Goal: Transaction & Acquisition: Book appointment/travel/reservation

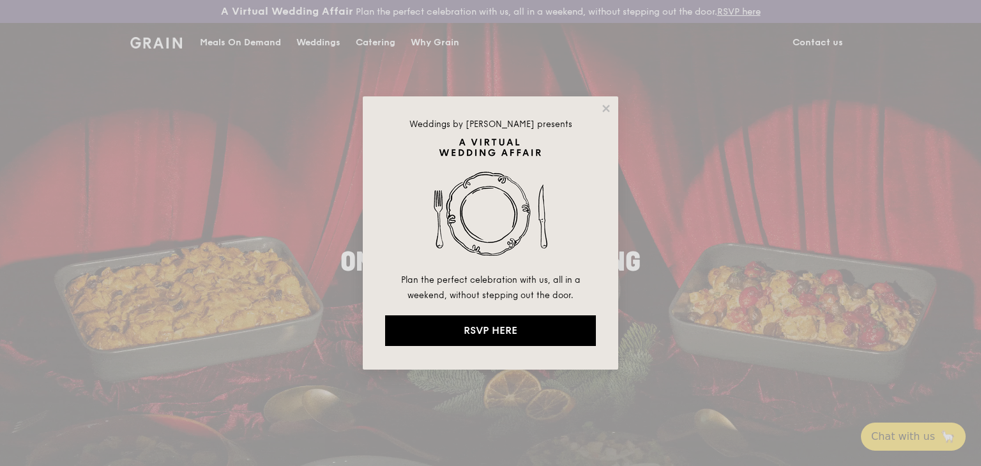
click at [613, 112] on div "Weddings by [PERSON_NAME] presents Plan the perfect celebration with us, all in…" at bounding box center [491, 232] width 256 height 273
click at [603, 107] on icon at bounding box center [606, 108] width 11 height 11
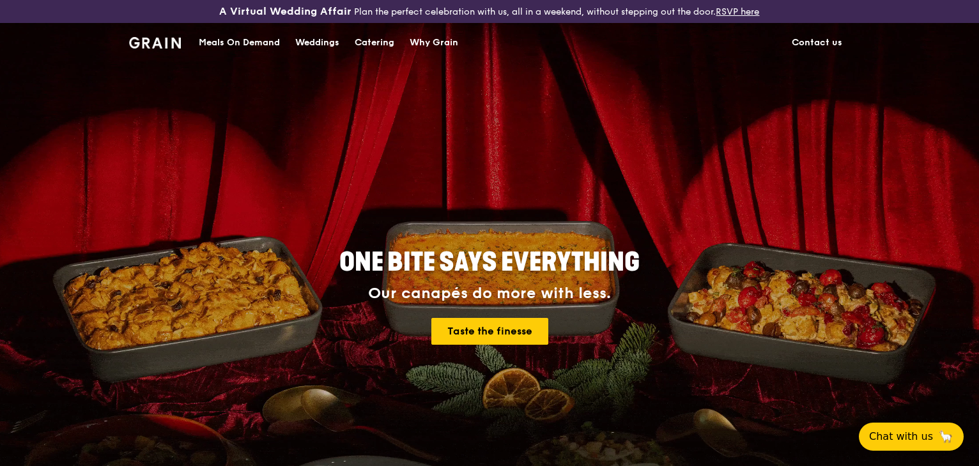
click at [388, 43] on div "Catering" at bounding box center [375, 43] width 40 height 38
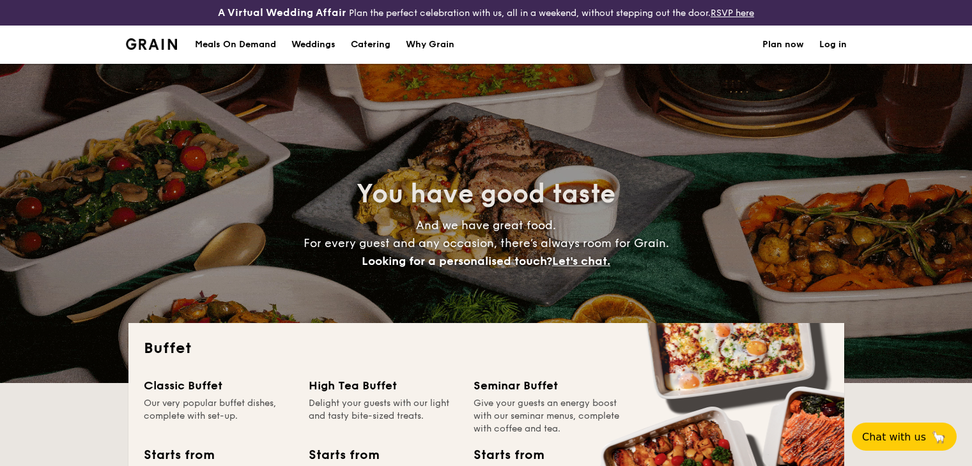
select select
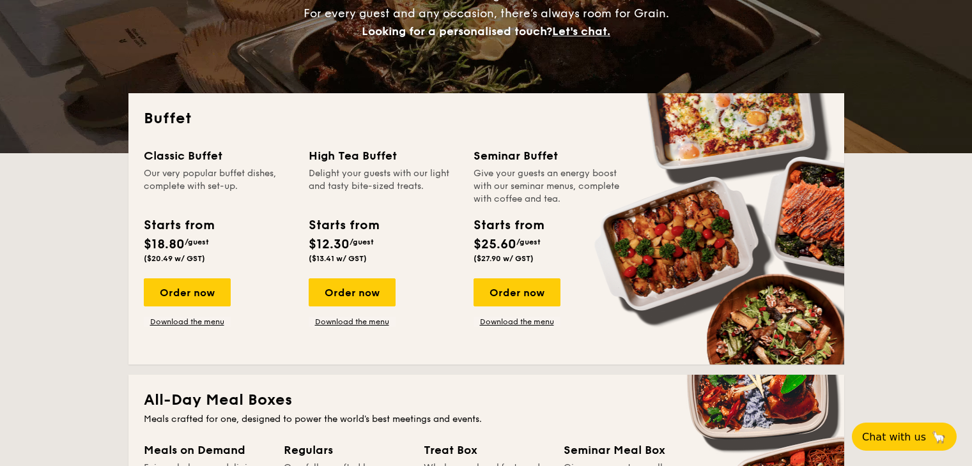
scroll to position [256, 0]
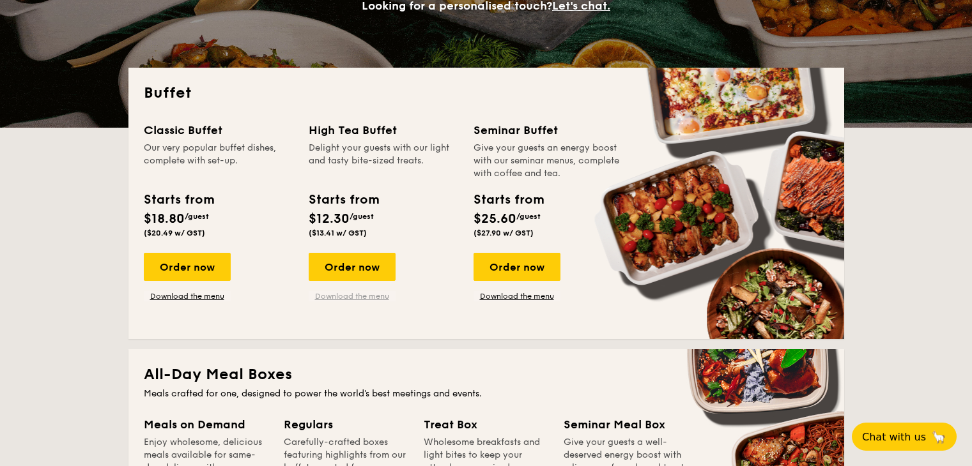
click at [345, 292] on link "Download the menu" at bounding box center [352, 296] width 87 height 10
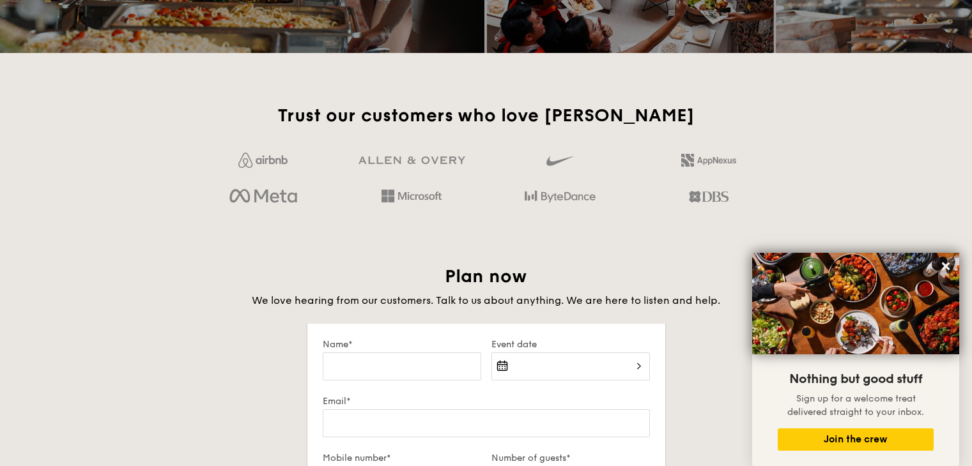
scroll to position [1597, 0]
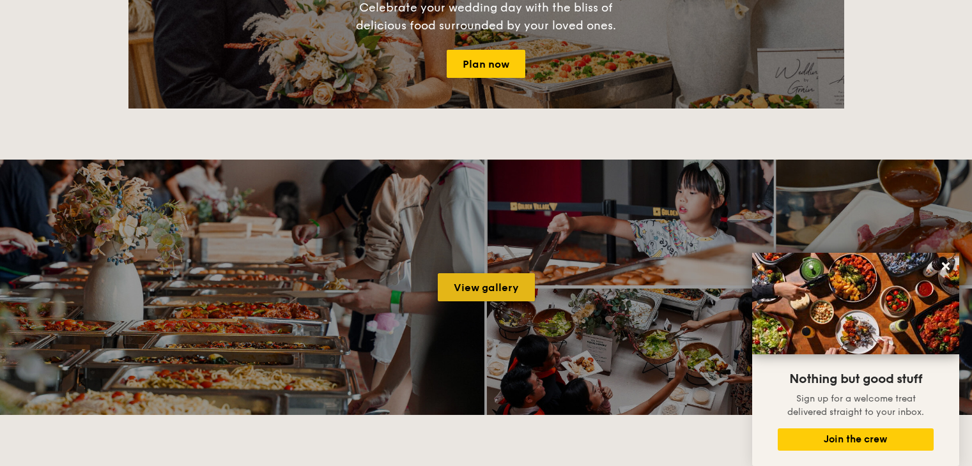
click at [475, 286] on link "View gallery" at bounding box center [486, 287] width 97 height 28
